Goal: Task Accomplishment & Management: Manage account settings

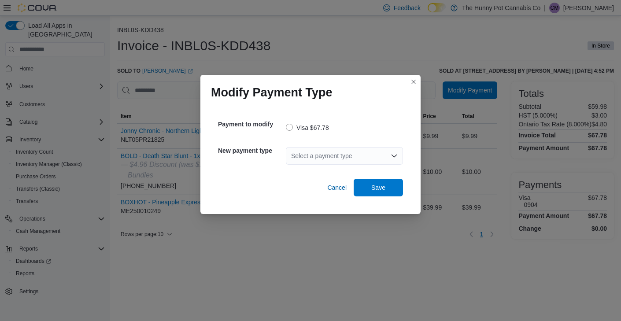
click at [342, 152] on div "Select a payment type" at bounding box center [344, 156] width 117 height 18
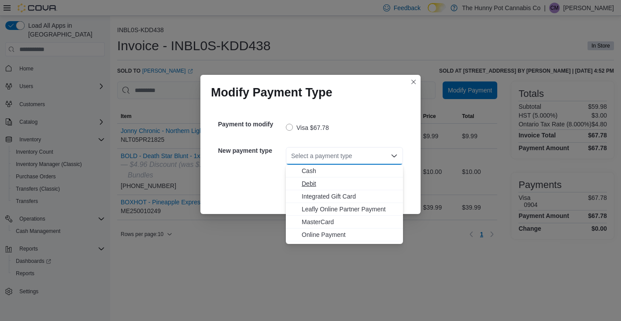
click at [313, 182] on span "Debit" at bounding box center [350, 183] width 96 height 9
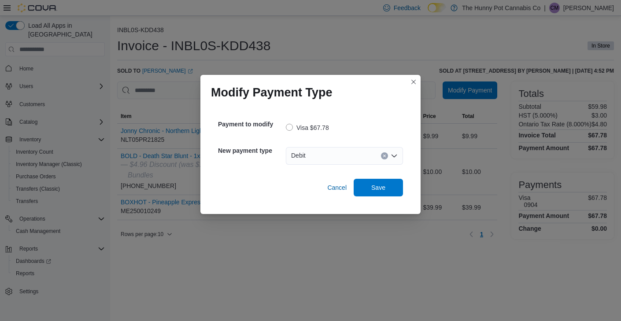
click at [406, 189] on div "Payment to modify Visa $67.78 New payment type Debit Cancel Save" at bounding box center [310, 155] width 199 height 97
click at [386, 187] on span "Save" at bounding box center [378, 187] width 39 height 18
